Goal: Find specific page/section: Find specific page/section

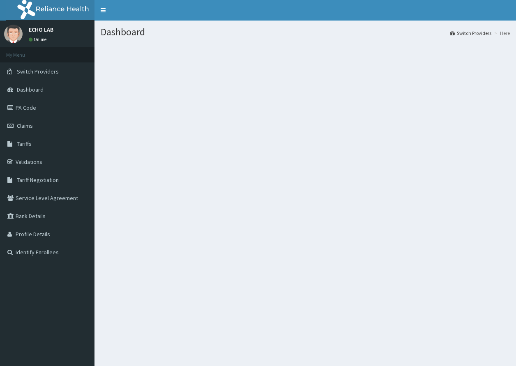
click at [111, 32] on h1 "Dashboard" at bounding box center [306, 32] width 410 height 11
click at [152, 32] on h1 "Dashboard" at bounding box center [306, 32] width 410 height 11
click at [148, 33] on h1 "Dashboard" at bounding box center [306, 32] width 410 height 11
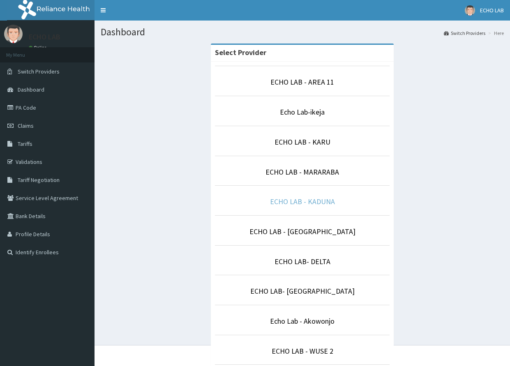
click at [302, 203] on link "ECHO LAB - KADUNA" at bounding box center [302, 201] width 65 height 9
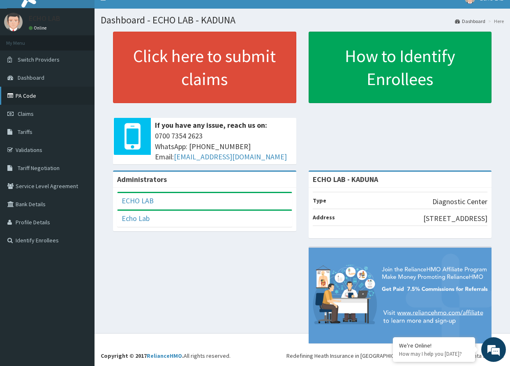
click at [19, 94] on link "PA Code" at bounding box center [47, 96] width 95 height 18
